Goal: Task Accomplishment & Management: Manage account settings

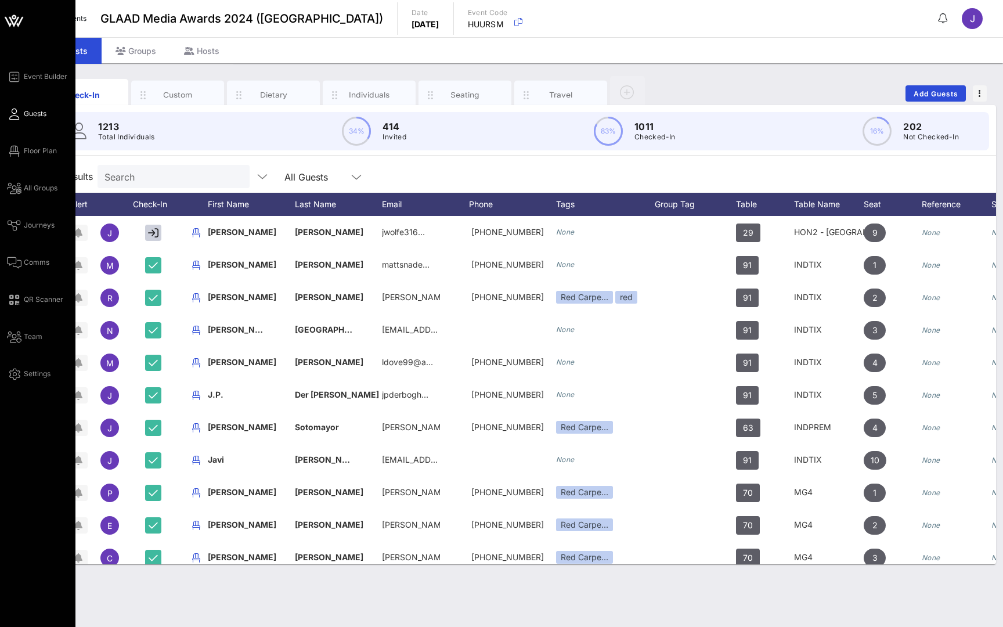
scroll to position [102, 0]
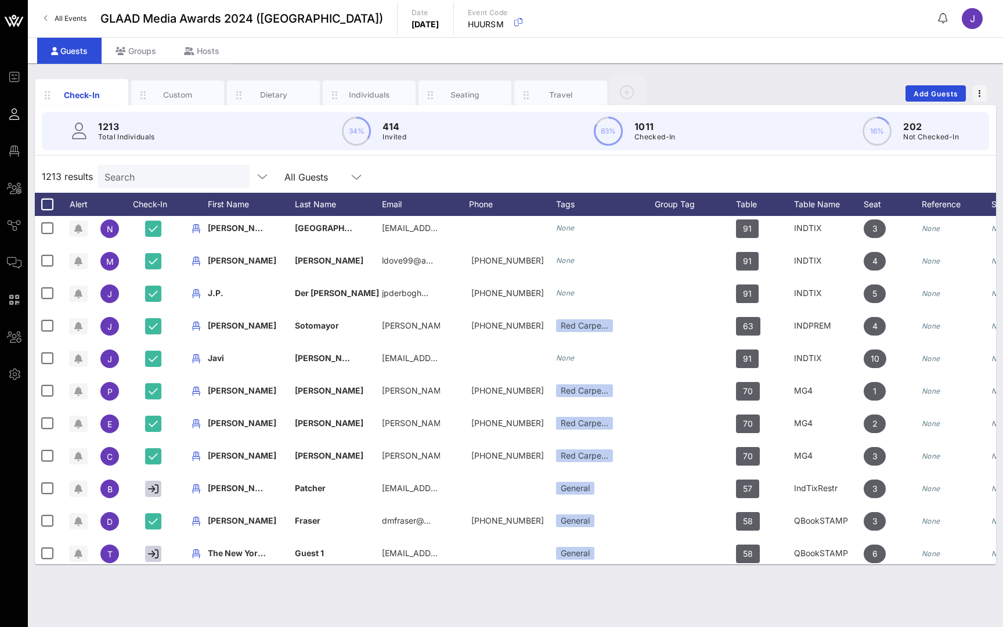
click at [66, 19] on span "All Events" at bounding box center [71, 18] width 32 height 9
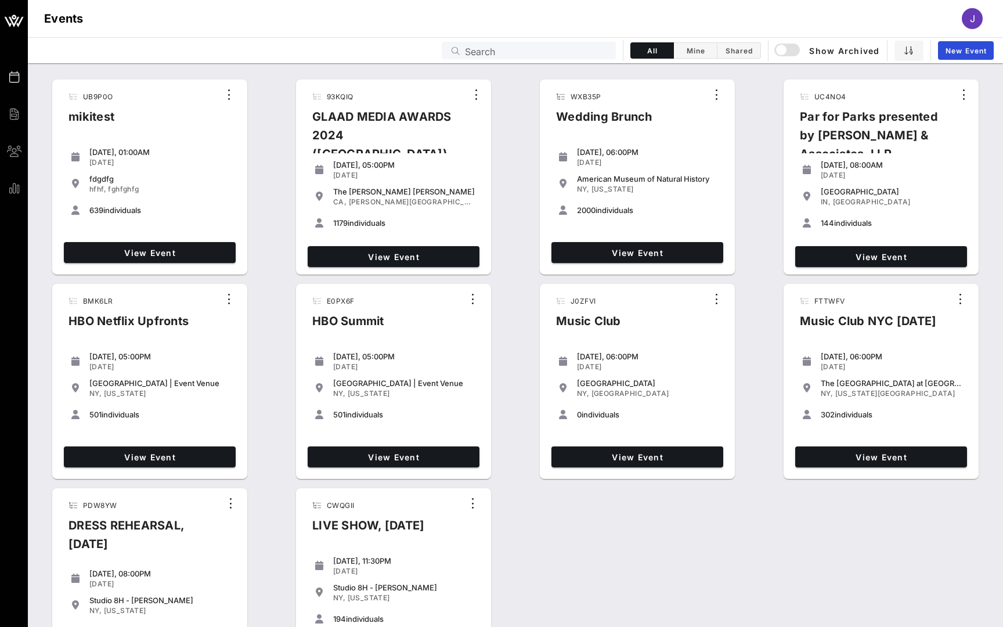
click at [534, 50] on input "Search" at bounding box center [537, 50] width 144 height 15
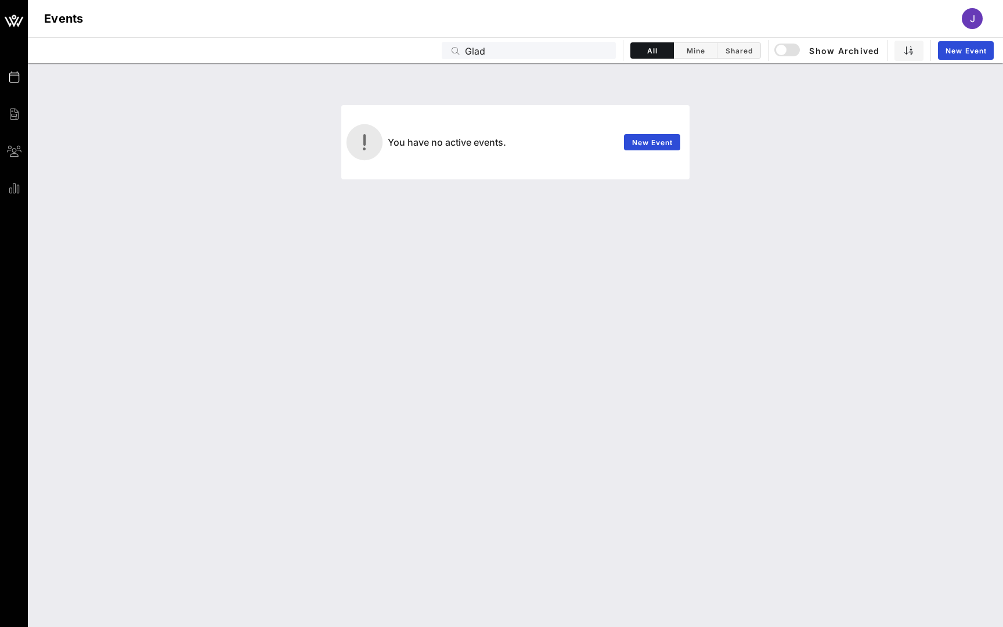
click at [479, 52] on input "Glad" at bounding box center [537, 50] width 144 height 15
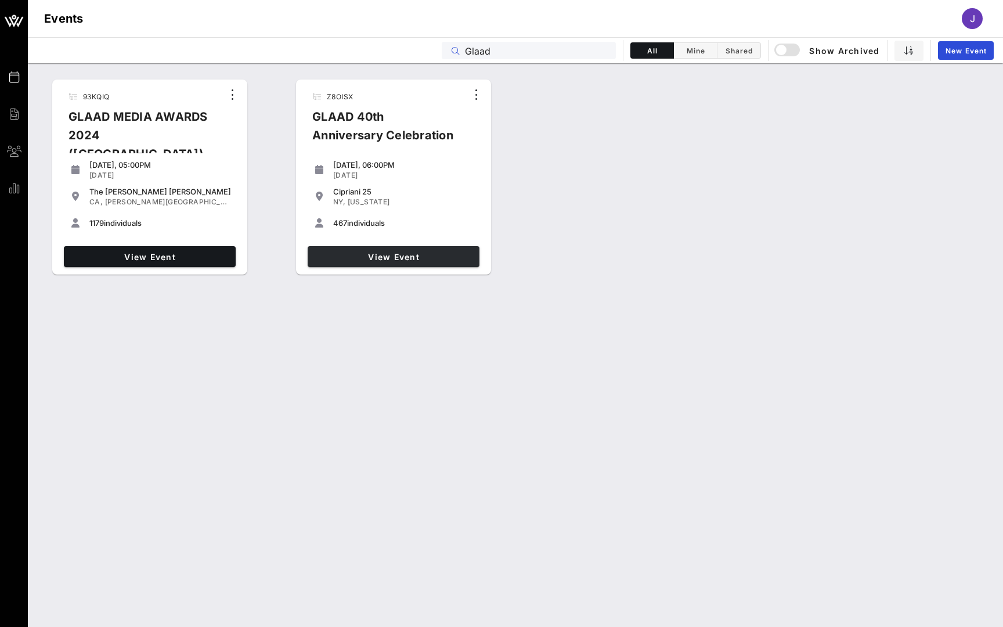
type input "Glaad"
click at [370, 258] on span "View Event" at bounding box center [393, 257] width 162 height 10
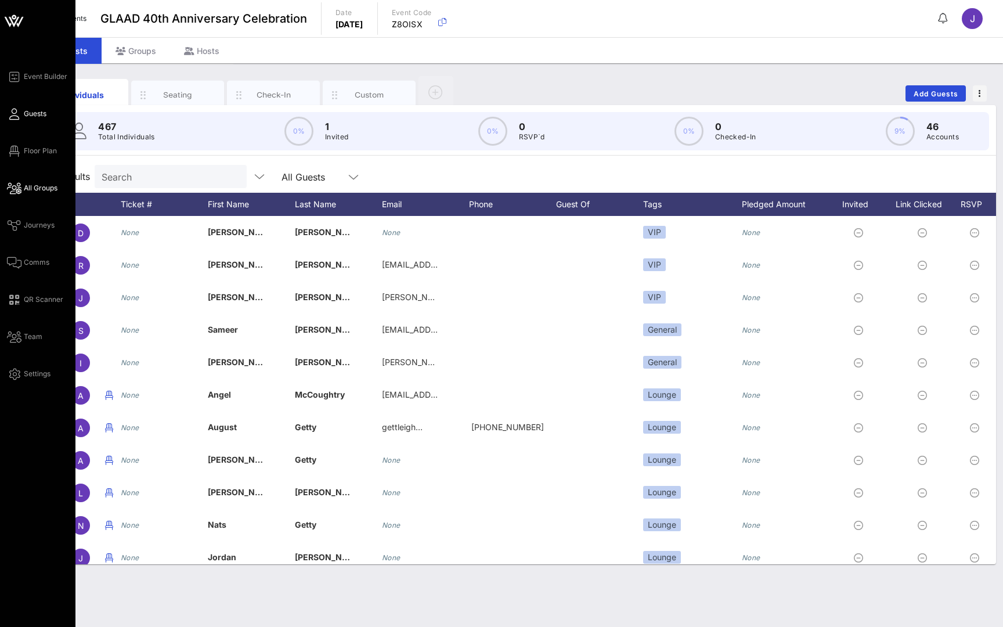
click at [22, 190] on link "All Groups" at bounding box center [32, 188] width 50 height 14
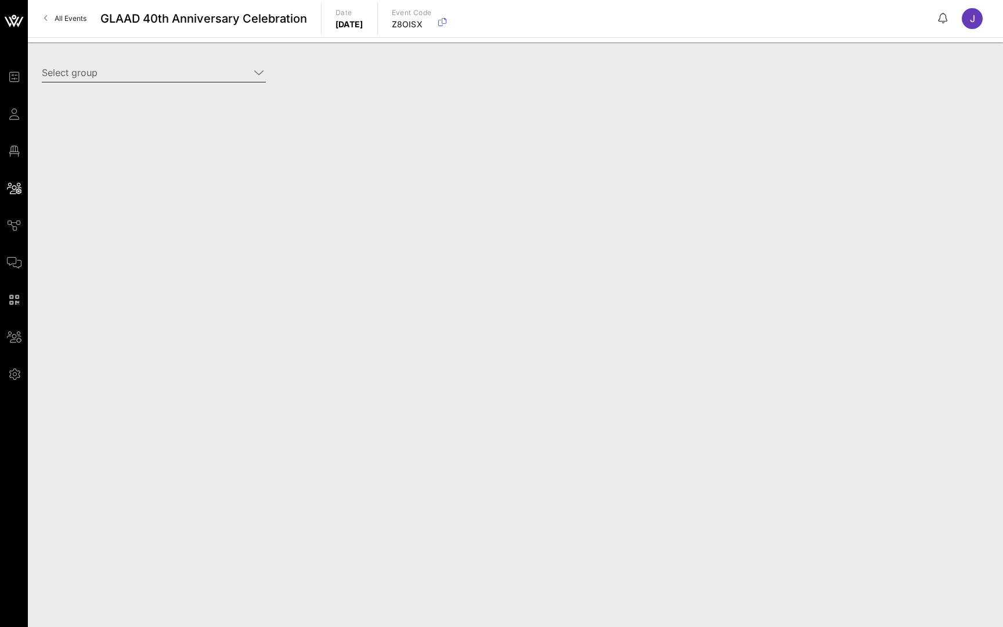
click at [135, 79] on input "Select group" at bounding box center [146, 72] width 208 height 19
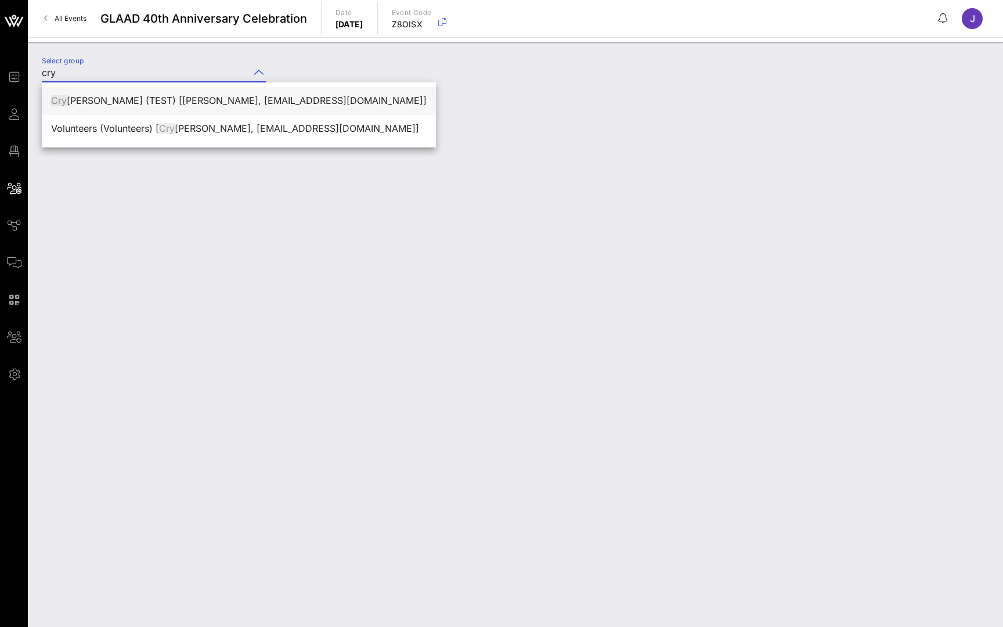
click at [196, 96] on div "Cry stal Harrell (TEST) [Crystal Harrell, crystaldharrell1@gmail.com]" at bounding box center [238, 100] width 375 height 11
type input "Crystal Harrell (TEST) [Crystal Harrell, crystaldharrell1@gmail.com]"
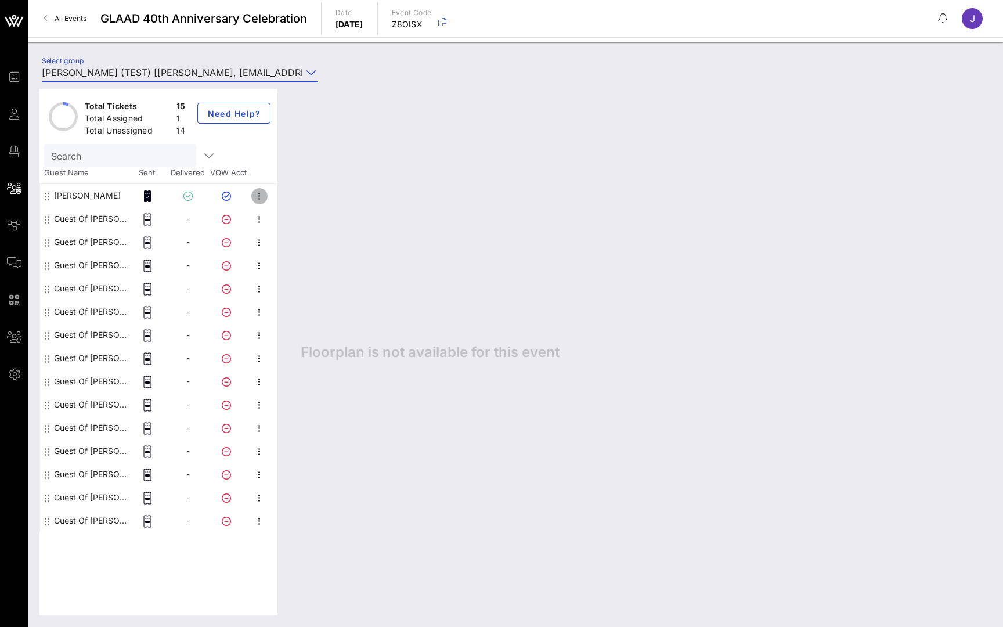
click at [259, 196] on icon "button" at bounding box center [259, 196] width 14 height 14
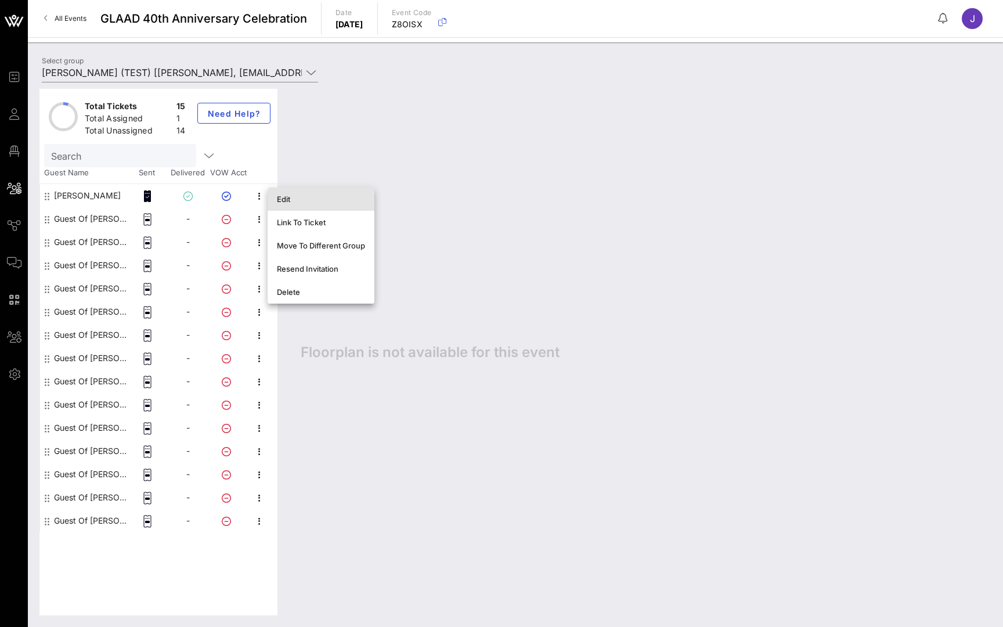
click at [279, 202] on div "Edit" at bounding box center [321, 198] width 88 height 9
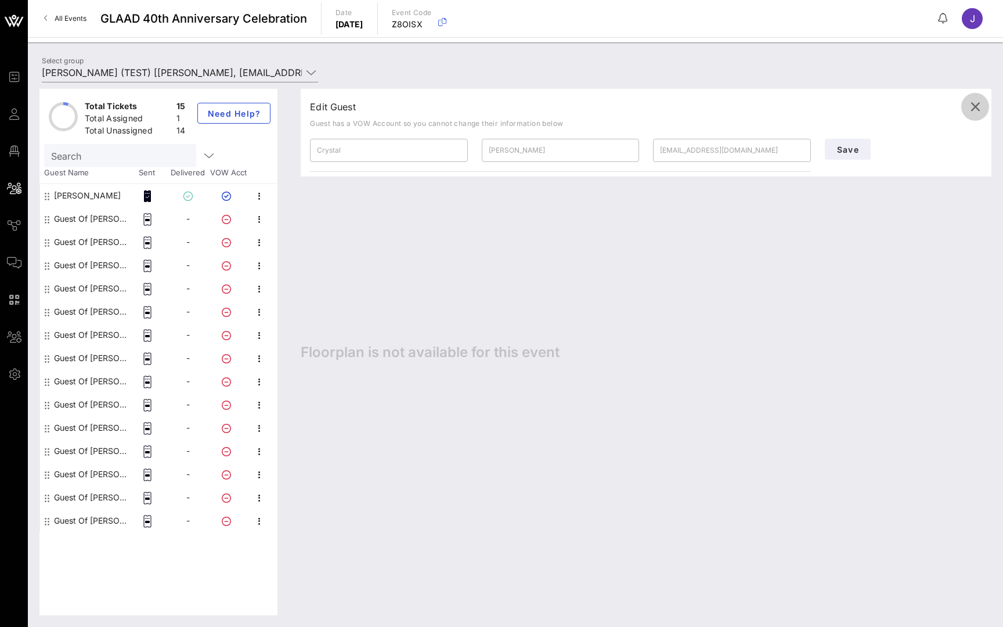
click at [975, 110] on icon "button" at bounding box center [975, 107] width 14 height 14
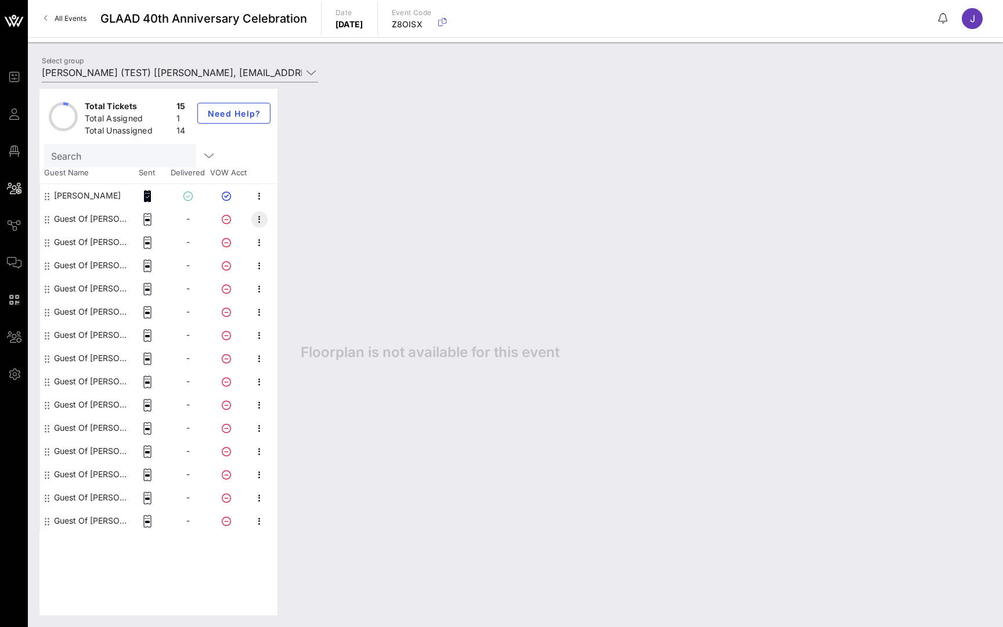
click at [261, 220] on icon "button" at bounding box center [259, 219] width 14 height 14
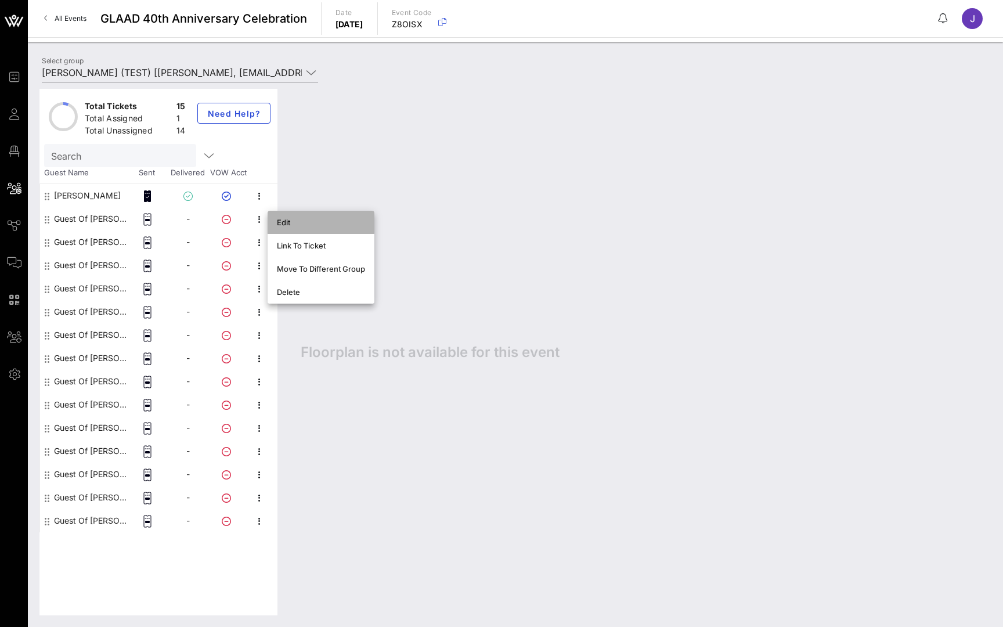
click at [281, 226] on div "Edit" at bounding box center [321, 222] width 88 height 9
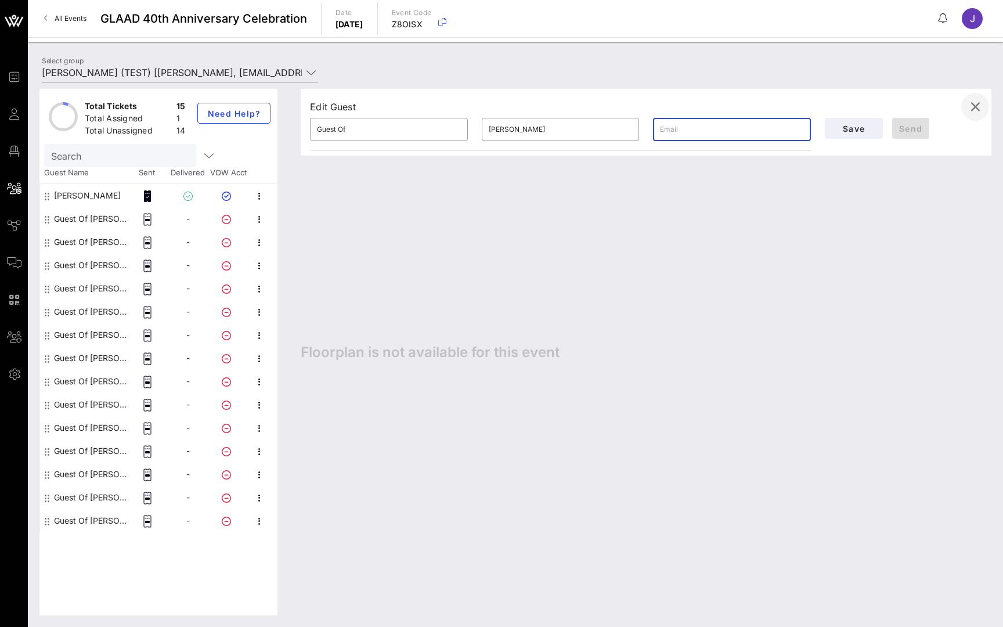
click at [976, 111] on icon "button" at bounding box center [975, 107] width 14 height 14
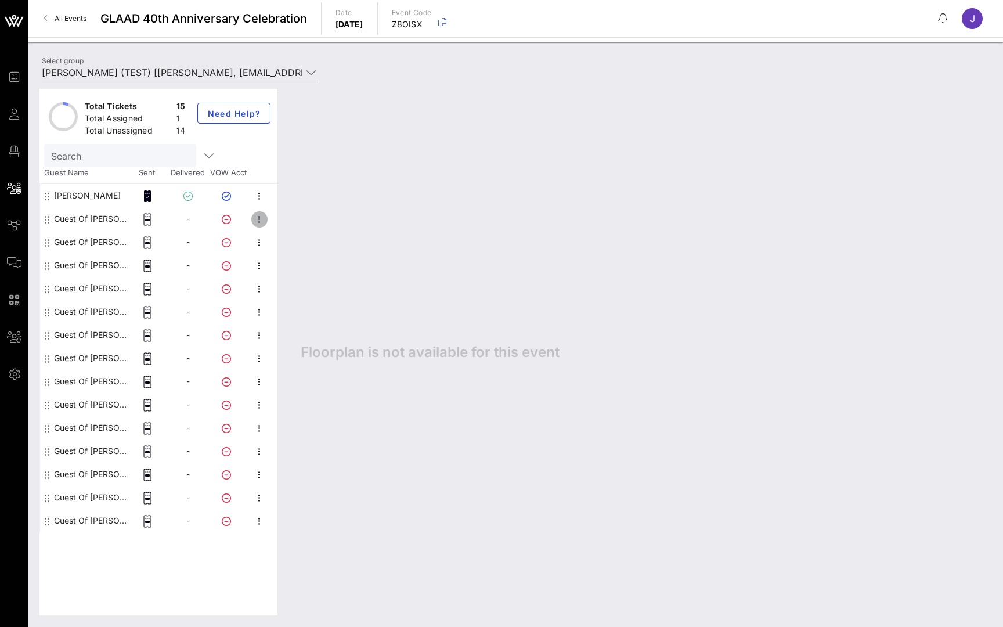
click at [258, 212] on icon "button" at bounding box center [259, 219] width 14 height 14
click at [290, 228] on div "Edit" at bounding box center [321, 222] width 88 height 19
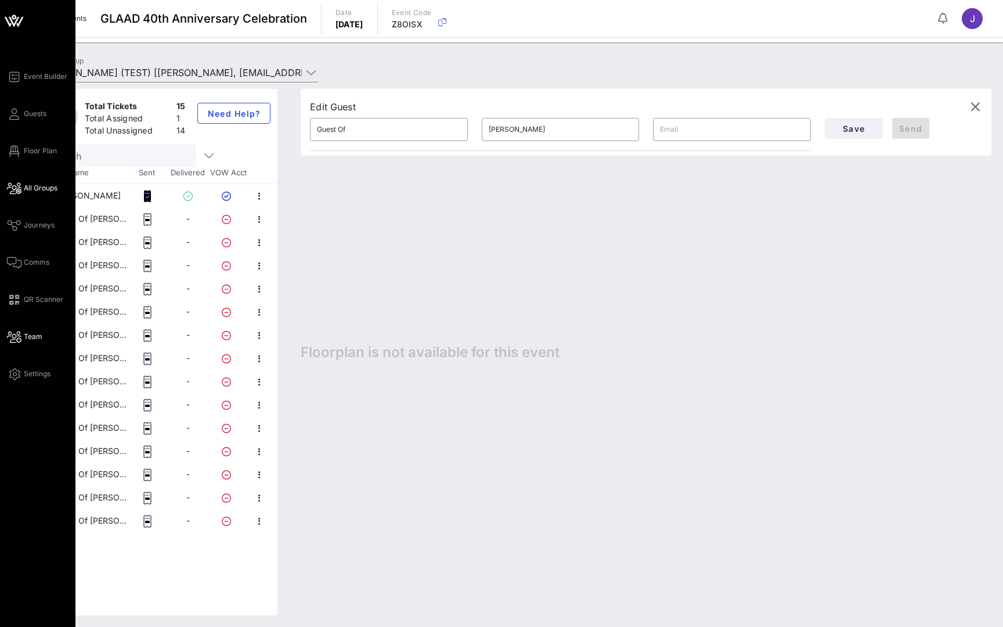
click at [33, 331] on span "Team" at bounding box center [33, 336] width 19 height 10
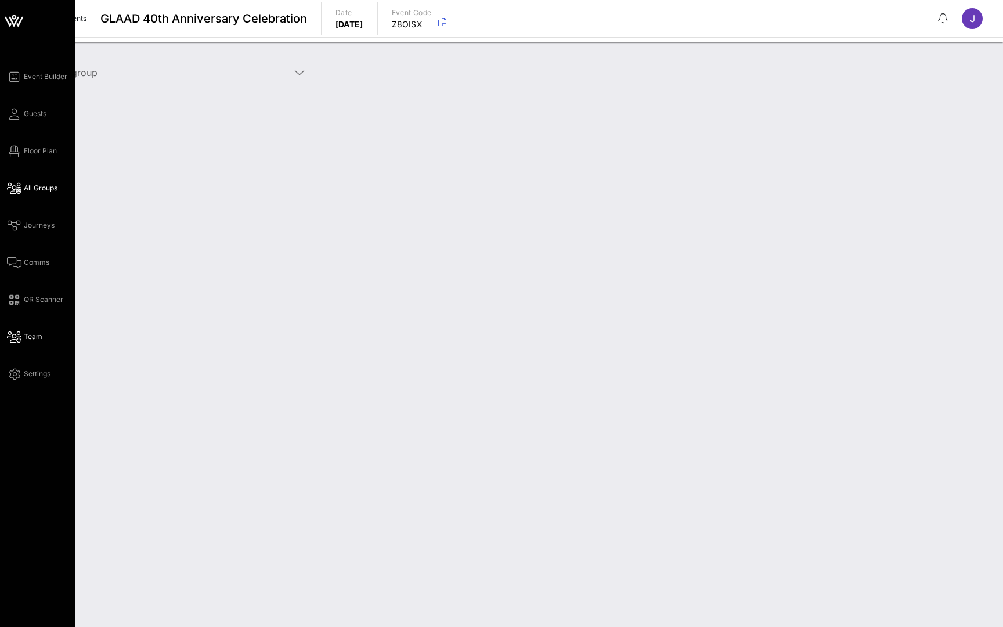
click at [28, 335] on span "Team" at bounding box center [33, 336] width 19 height 10
